Goal: Task Accomplishment & Management: Manage account settings

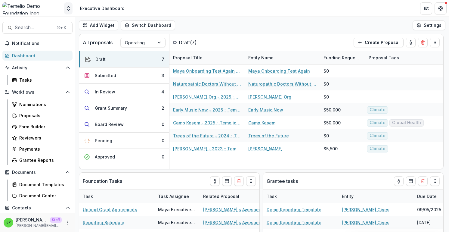
click at [68, 8] on icon "Open entity switcher" at bounding box center [68, 8] width 6 height 6
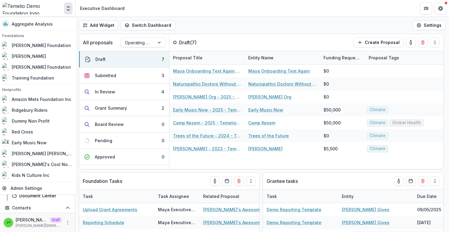
click at [68, 8] on icon "Open entity switcher" at bounding box center [68, 8] width 6 height 6
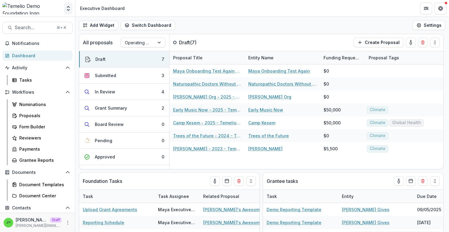
click at [69, 9] on icon "Open entity switcher" at bounding box center [68, 8] width 6 height 6
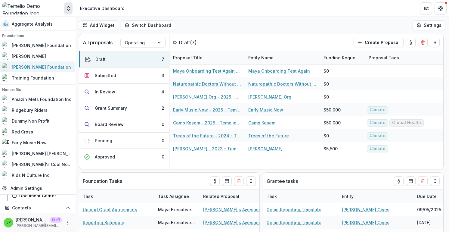
click at [54, 66] on div "[PERSON_NAME] Foundation" at bounding box center [37, 66] width 70 height 7
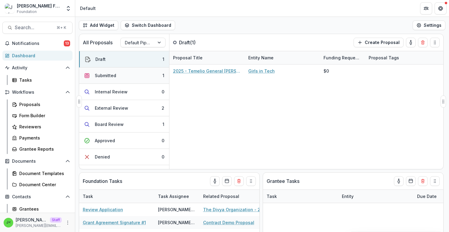
click at [140, 76] on button "Submitted 1" at bounding box center [124, 75] width 90 height 16
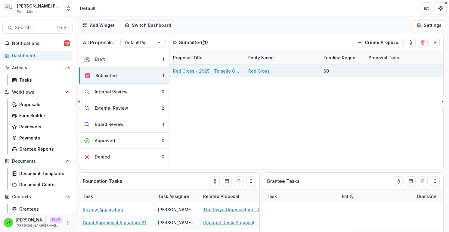
click at [185, 72] on link "Red Cross - 2025 - Temelio General [PERSON_NAME] Proposal" at bounding box center [207, 71] width 68 height 6
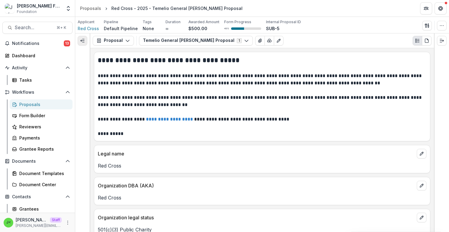
click at [84, 43] on icon "Expand left" at bounding box center [82, 40] width 5 height 5
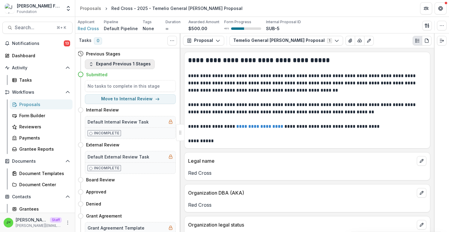
click at [112, 63] on button "Expand Previous 1 Stages" at bounding box center [120, 64] width 70 height 10
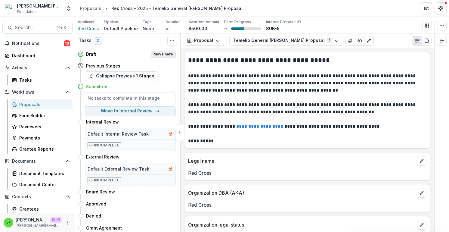
click at [164, 54] on button "Move here" at bounding box center [163, 54] width 25 height 7
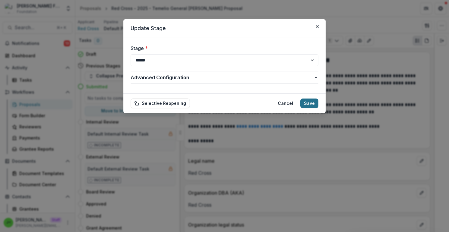
click at [310, 103] on button "Save" at bounding box center [309, 103] width 18 height 10
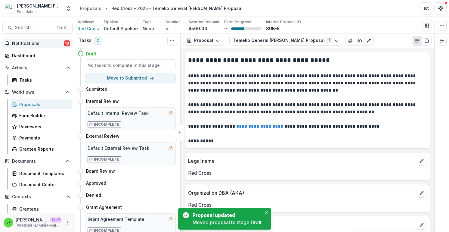
click at [42, 44] on span "Notifications" at bounding box center [38, 43] width 52 height 5
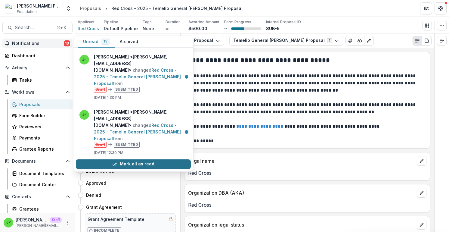
click at [139, 163] on button "Mark all as read" at bounding box center [133, 164] width 115 height 10
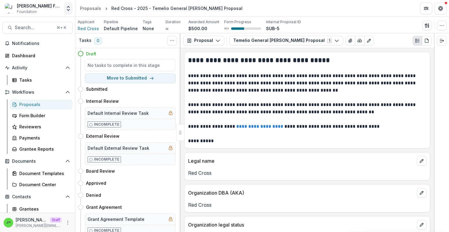
click at [67, 9] on polyline "Open entity switcher" at bounding box center [68, 9] width 2 height 1
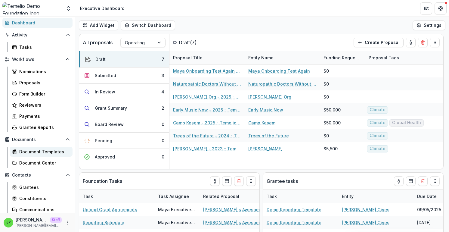
scroll to position [29, 0]
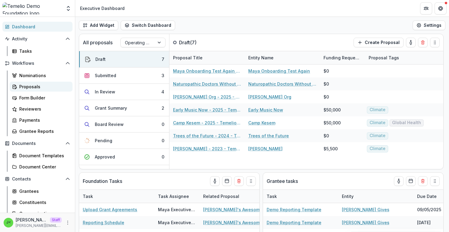
click at [45, 85] on div "Proposals" at bounding box center [43, 86] width 48 height 6
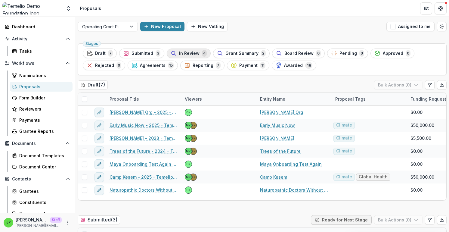
click at [190, 52] on span "In Review" at bounding box center [189, 53] width 20 height 5
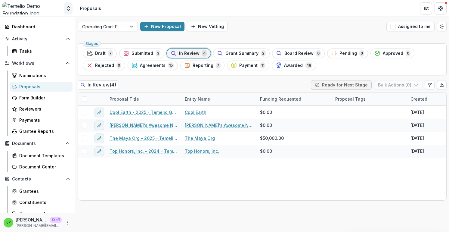
click at [67, 10] on icon "Open entity switcher" at bounding box center [68, 8] width 6 height 6
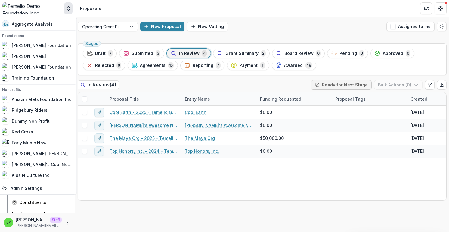
click at [67, 10] on icon "Open entity switcher" at bounding box center [68, 8] width 6 height 6
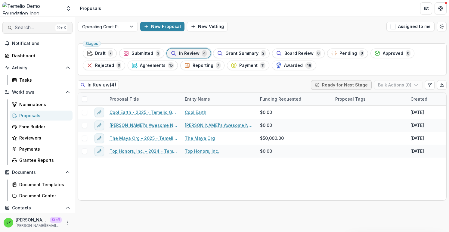
click at [42, 26] on span "Search..." at bounding box center [34, 28] width 38 height 6
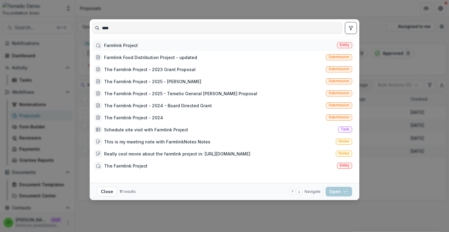
type input "****"
click at [168, 45] on div "Farmlink Project Entity" at bounding box center [223, 45] width 262 height 12
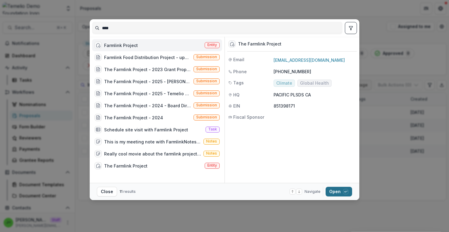
click at [338, 194] on button "Open with enter key" at bounding box center [338, 192] width 26 height 10
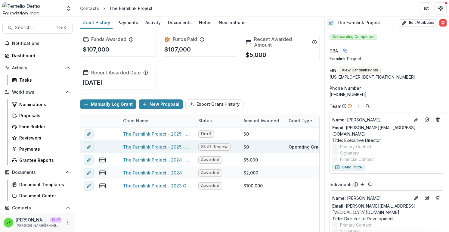
click at [155, 147] on link "The Farmlink Project - 2025 - Temelio LOI" at bounding box center [157, 146] width 68 height 6
click at [164, 146] on link "The Farmlink Project - 2025 - Temelio LOI" at bounding box center [157, 146] width 68 height 6
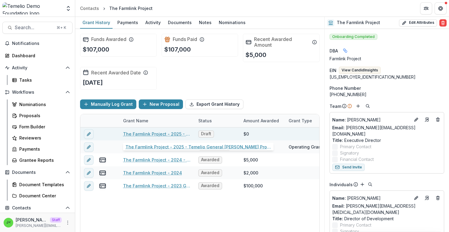
click at [159, 133] on link "The Farmlink Project - 2025 - Temelio General Grant Proposal" at bounding box center [157, 134] width 68 height 6
